Goal: Transaction & Acquisition: Purchase product/service

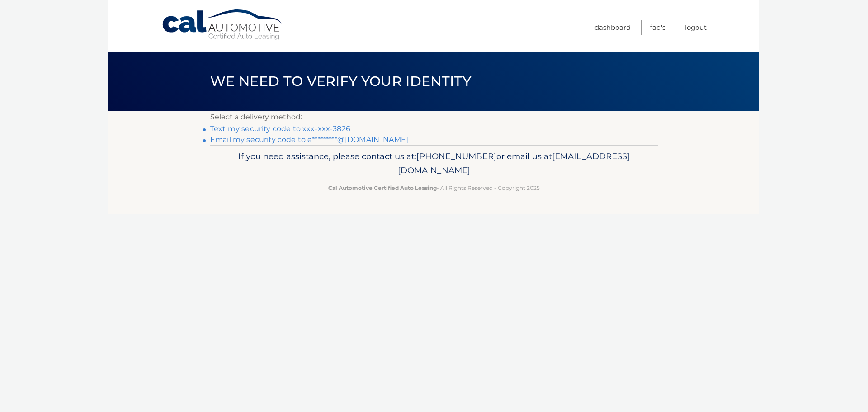
click at [219, 126] on link "Text my security code to xxx-xxx-3826" at bounding box center [280, 128] width 140 height 9
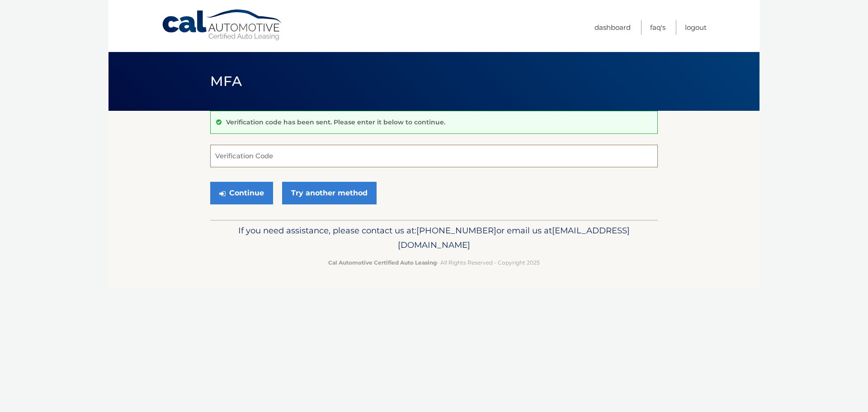
click at [260, 160] on input "Verification Code" at bounding box center [433, 156] width 447 height 23
type input "655522"
click at [233, 191] on button "Continue" at bounding box center [241, 193] width 63 height 23
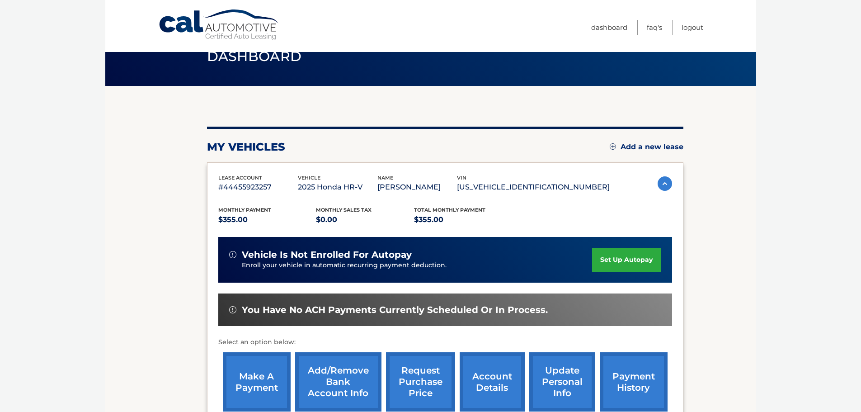
scroll to position [45, 0]
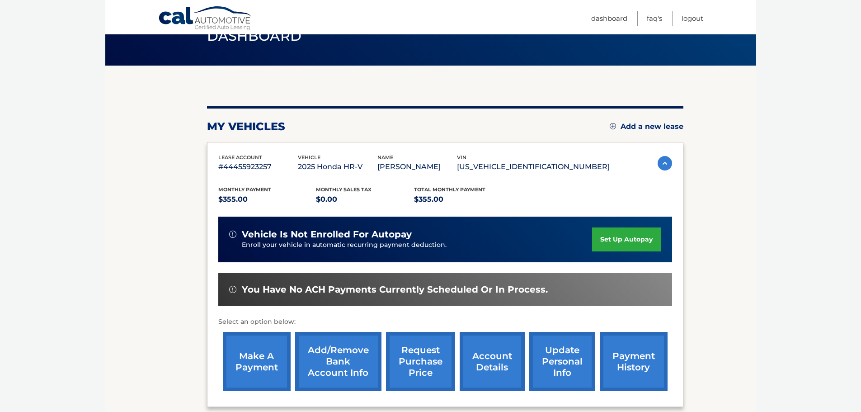
click at [254, 356] on link "make a payment" at bounding box center [257, 361] width 68 height 59
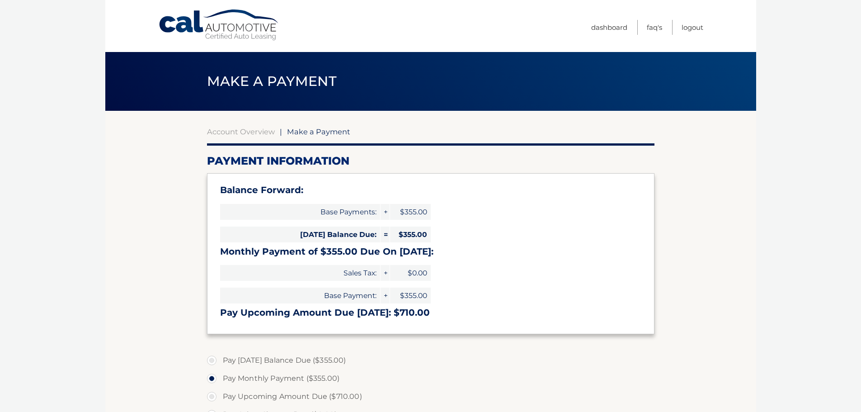
select select "M2UyYTY2ODItNjE2Mi00YmQ3LWE1NTktZGM5NWZmODMyNjBj"
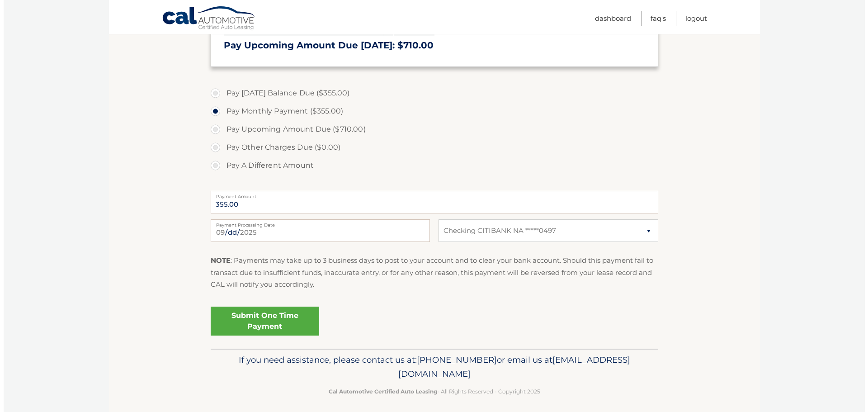
scroll to position [271, 0]
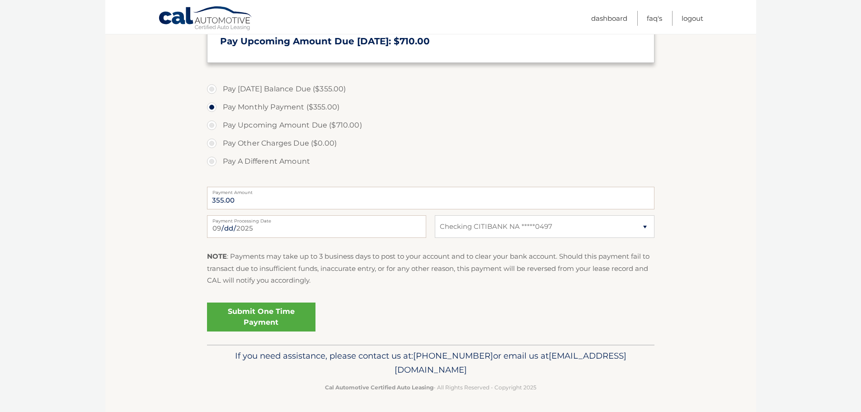
click at [237, 317] on link "Submit One Time Payment" at bounding box center [261, 316] width 108 height 29
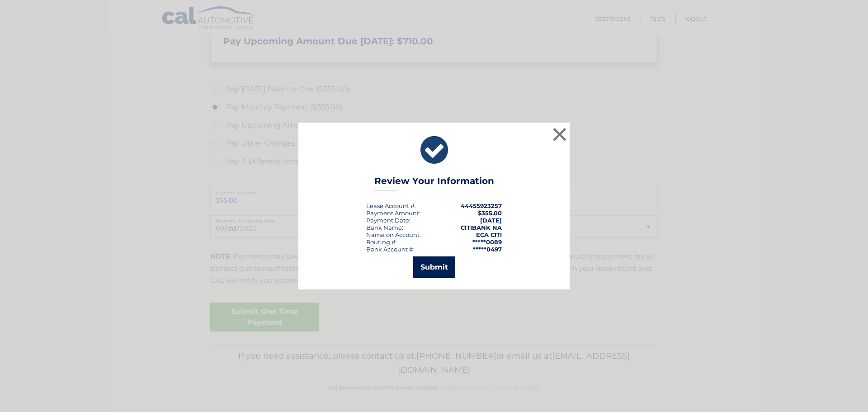
click at [435, 263] on button "Submit" at bounding box center [434, 267] width 42 height 22
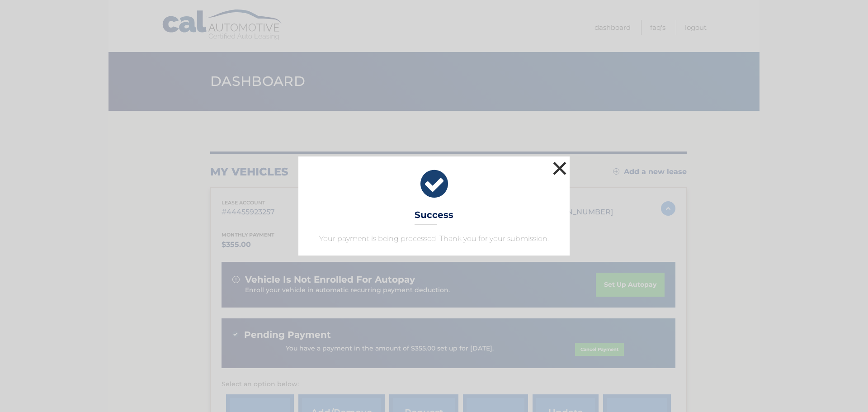
click at [559, 166] on button "×" at bounding box center [559, 168] width 18 height 18
